Goal: Transaction & Acquisition: Purchase product/service

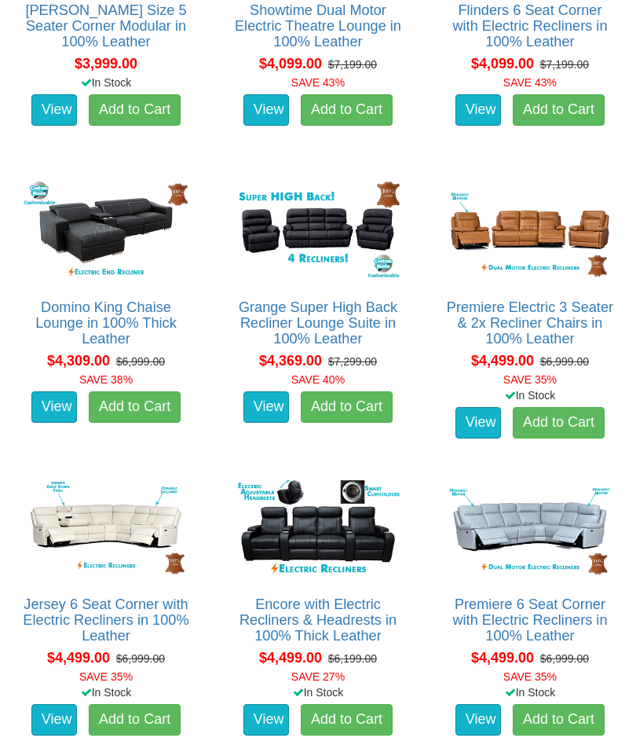
scroll to position [2166, 0]
click at [483, 416] on link "View" at bounding box center [479, 422] width 46 height 31
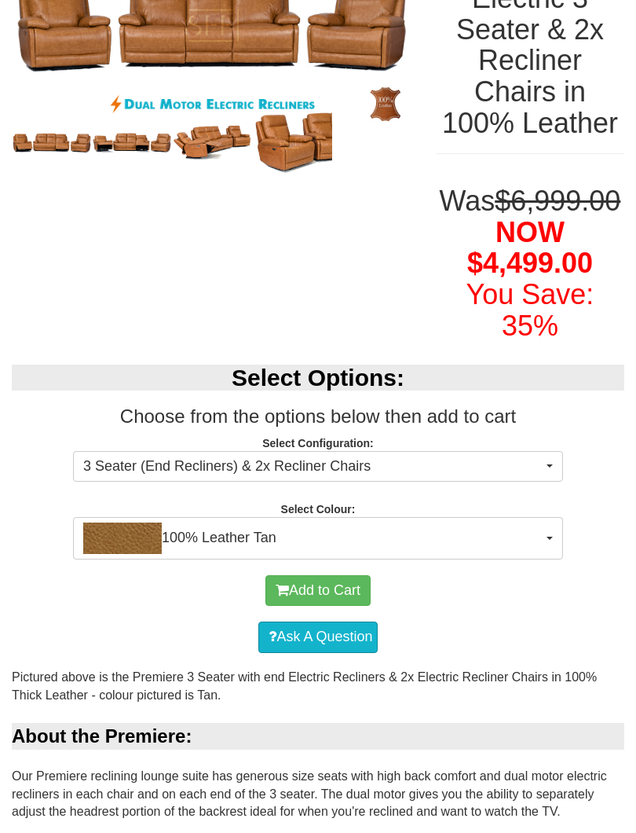
scroll to position [303, 0]
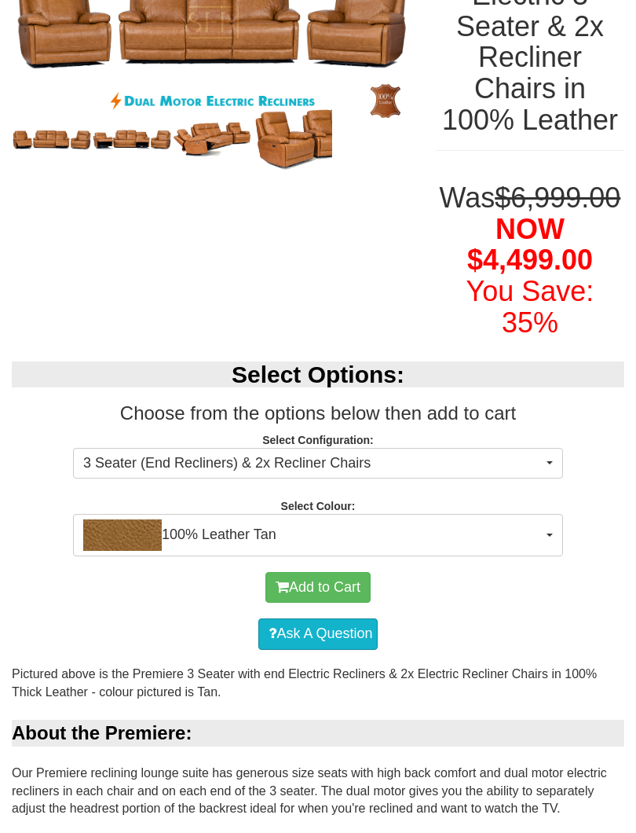
click at [558, 556] on button "100% Leather Tan" at bounding box center [318, 535] width 490 height 42
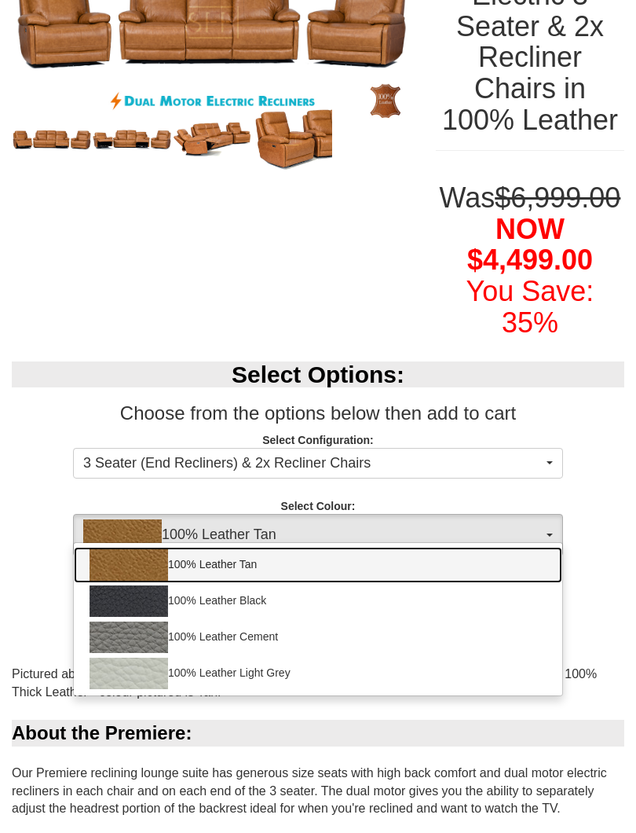
click at [152, 580] on img at bounding box center [129, 564] width 79 height 31
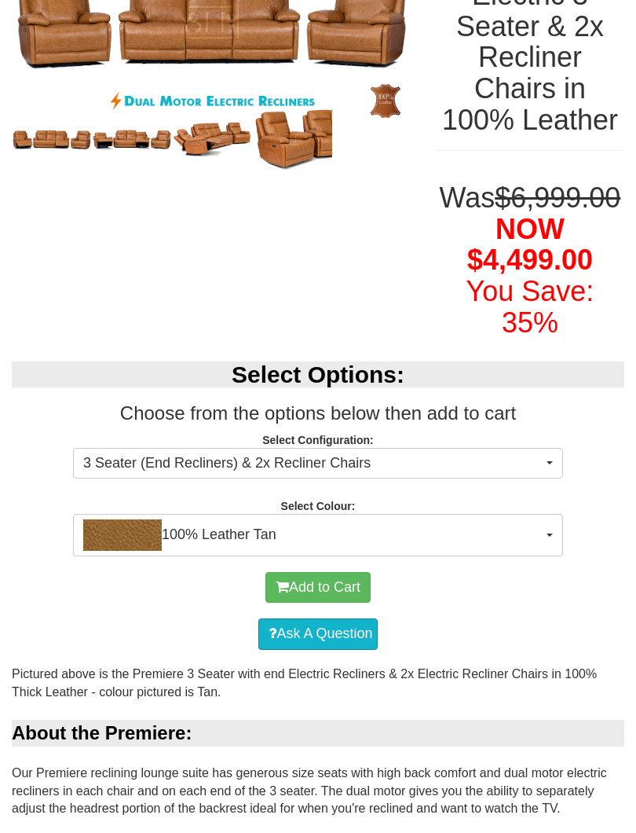
click at [556, 556] on button "100% Leather Tan" at bounding box center [318, 535] width 490 height 42
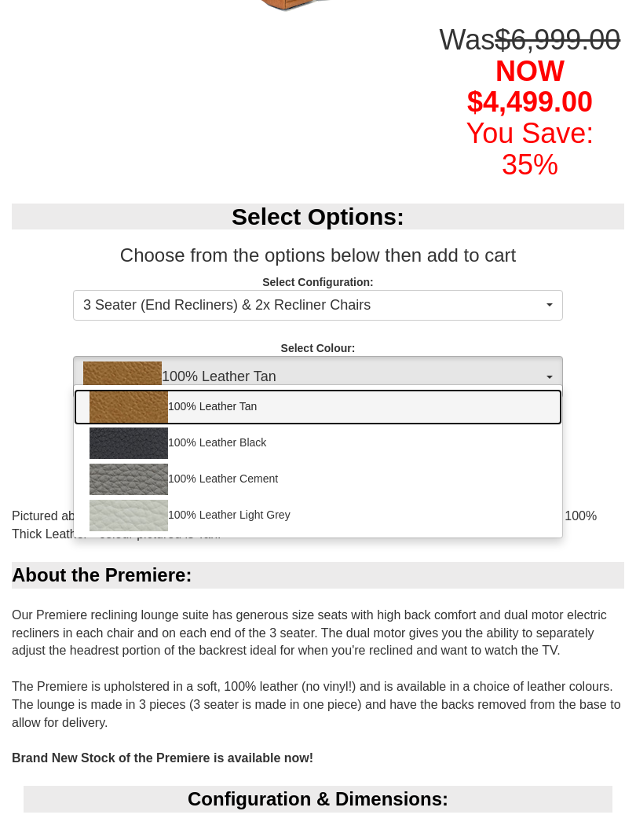
scroll to position [460, 0]
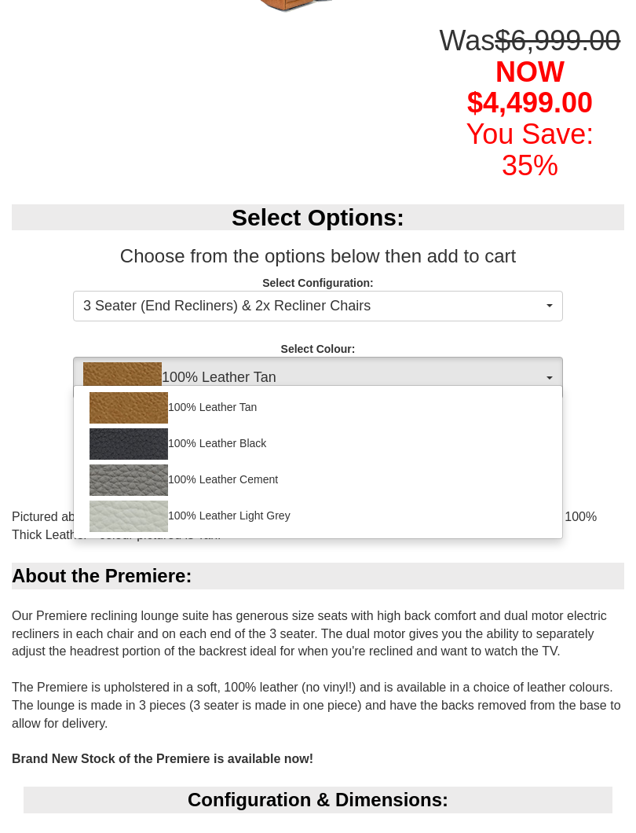
click at [146, 496] on img at bounding box center [129, 480] width 79 height 31
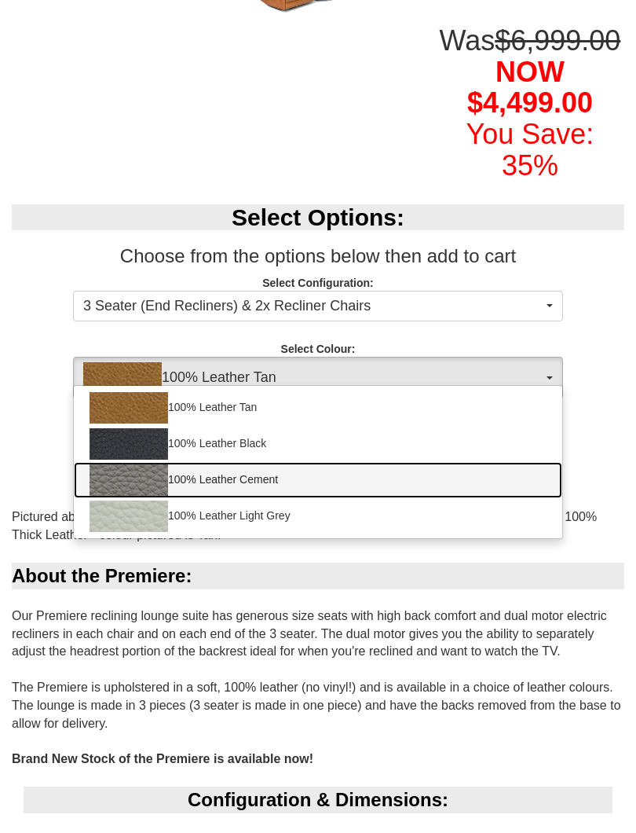
select select "2001"
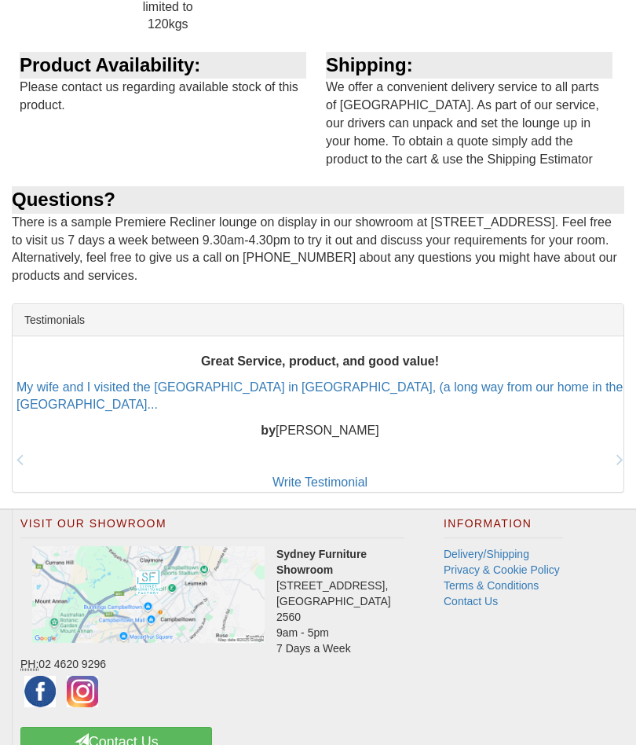
scroll to position [2094, 0]
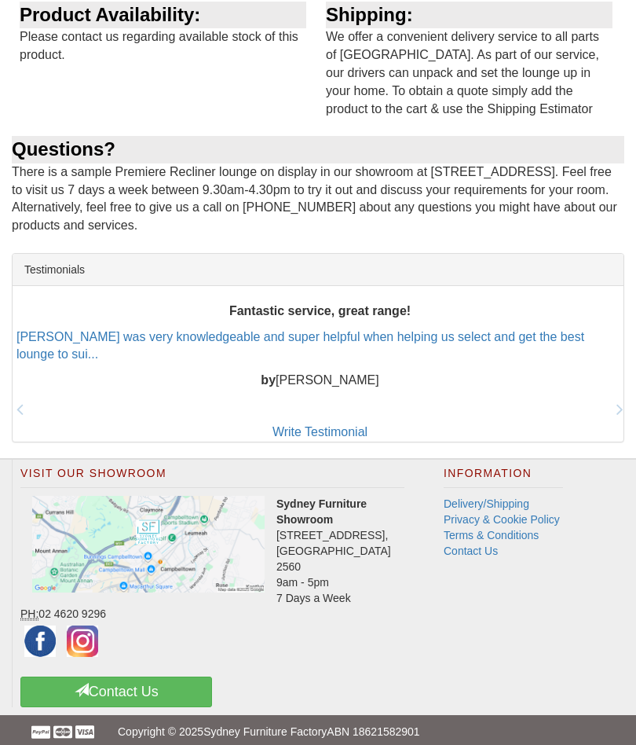
click at [493, 555] on link "Contact Us" at bounding box center [471, 550] width 54 height 13
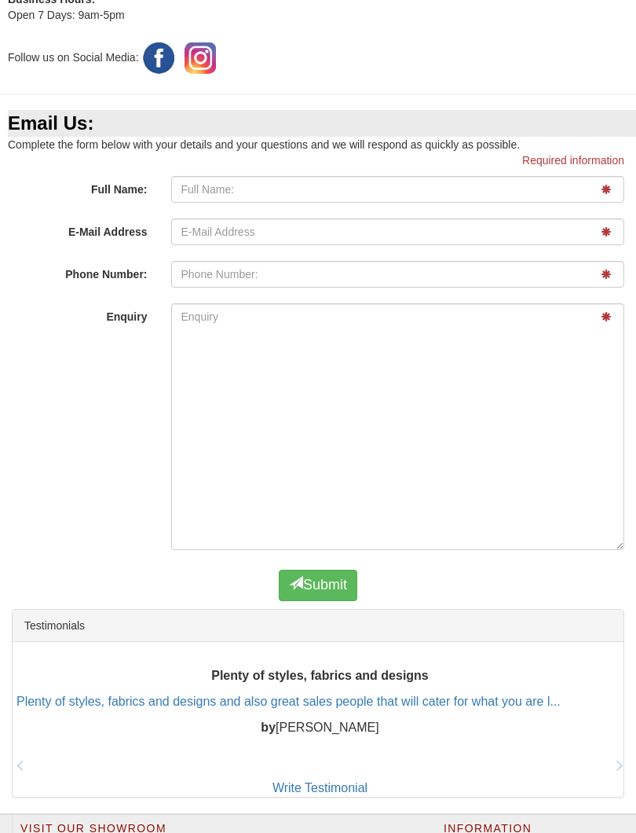
scroll to position [632, 0]
